Goal: Information Seeking & Learning: Learn about a topic

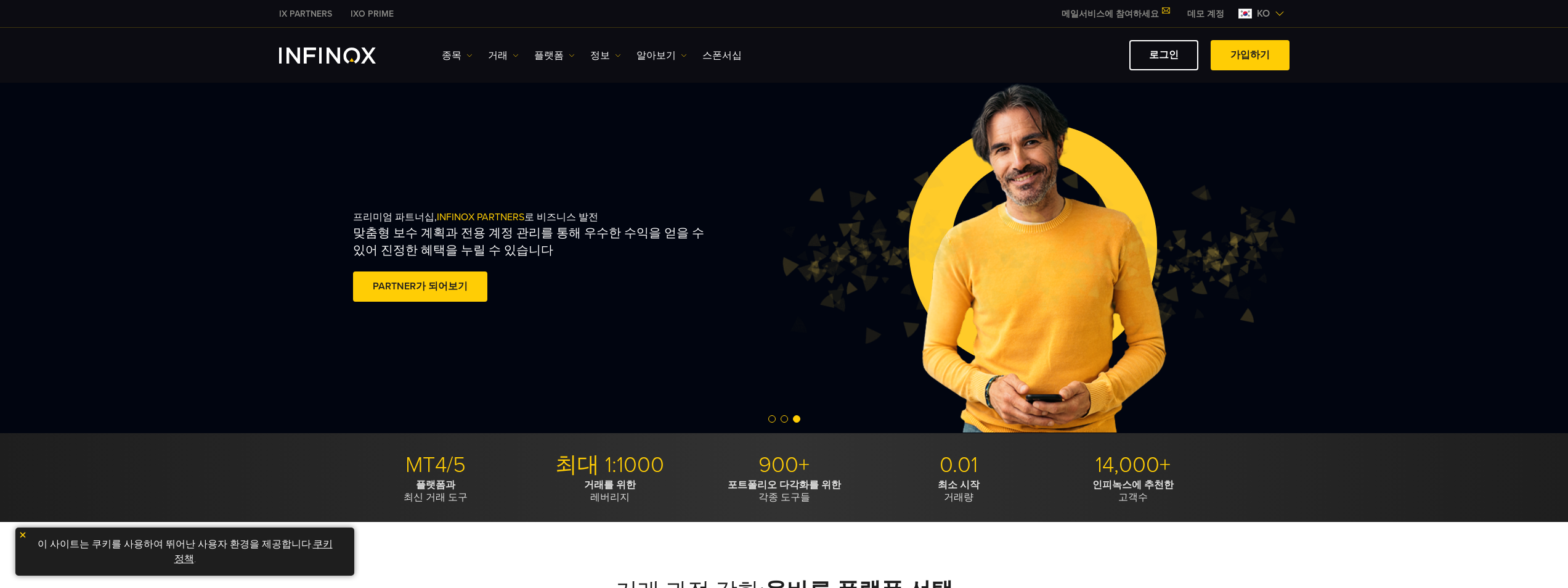
click at [539, 68] on div "종목 종목 상품 정보 거래 계정" at bounding box center [866, 55] width 848 height 30
click at [547, 59] on link "플랫폼" at bounding box center [554, 56] width 40 height 15
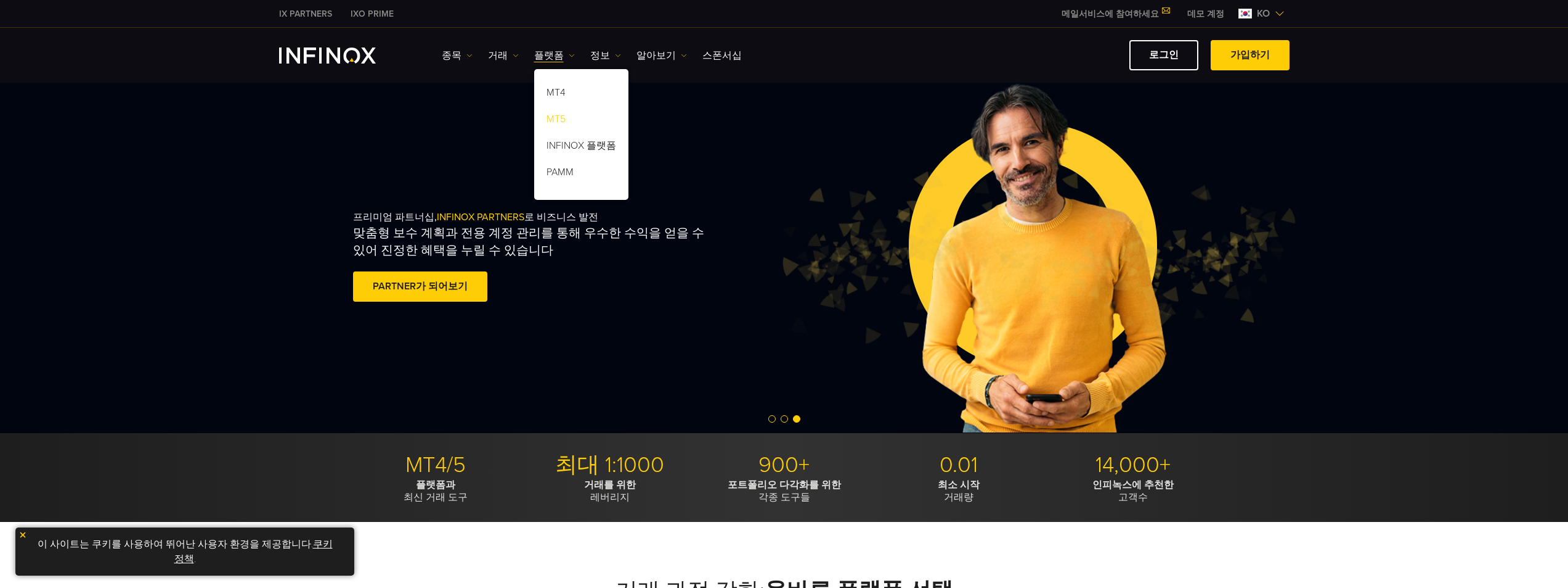
click at [584, 122] on link "MT5" at bounding box center [581, 121] width 94 height 26
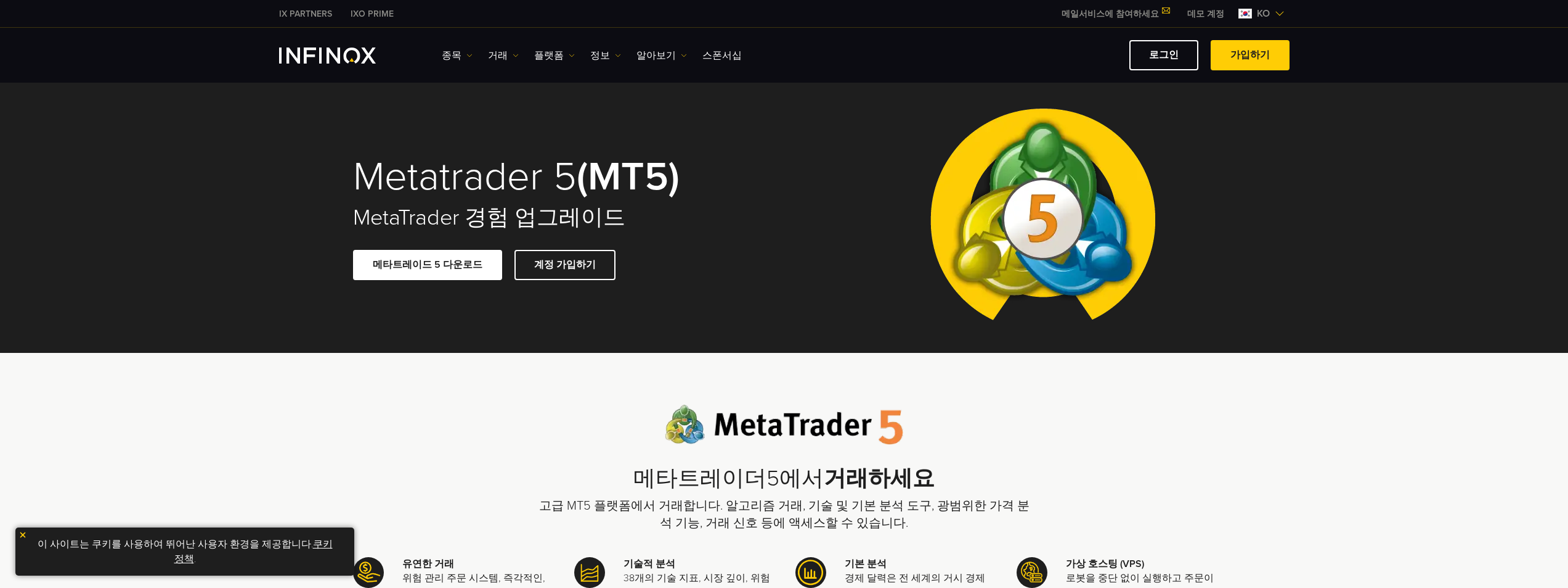
click at [311, 544] on link "쿠키 정책" at bounding box center [253, 551] width 158 height 27
